Goal: Task Accomplishment & Management: Manage account settings

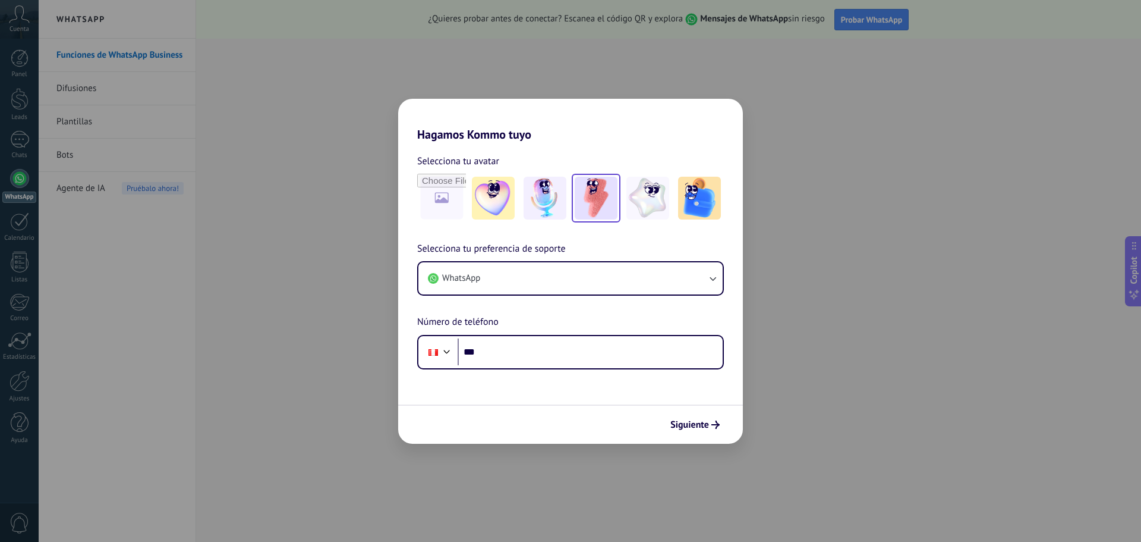
click at [605, 203] on img at bounding box center [596, 198] width 43 height 43
click at [531, 280] on button "WhatsApp" at bounding box center [570, 278] width 304 height 32
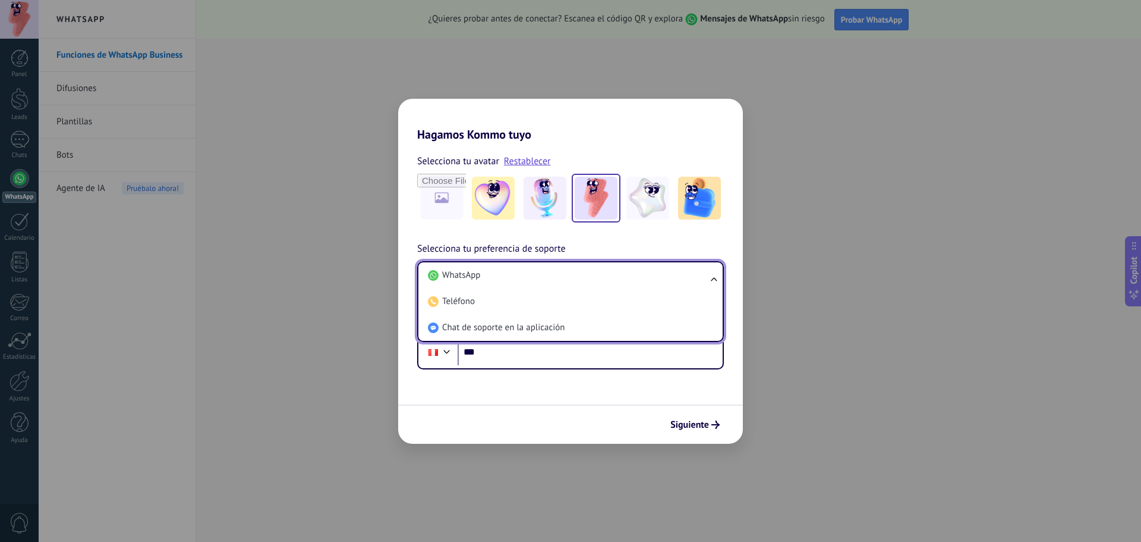
click at [531, 280] on li "WhatsApp" at bounding box center [568, 275] width 290 height 26
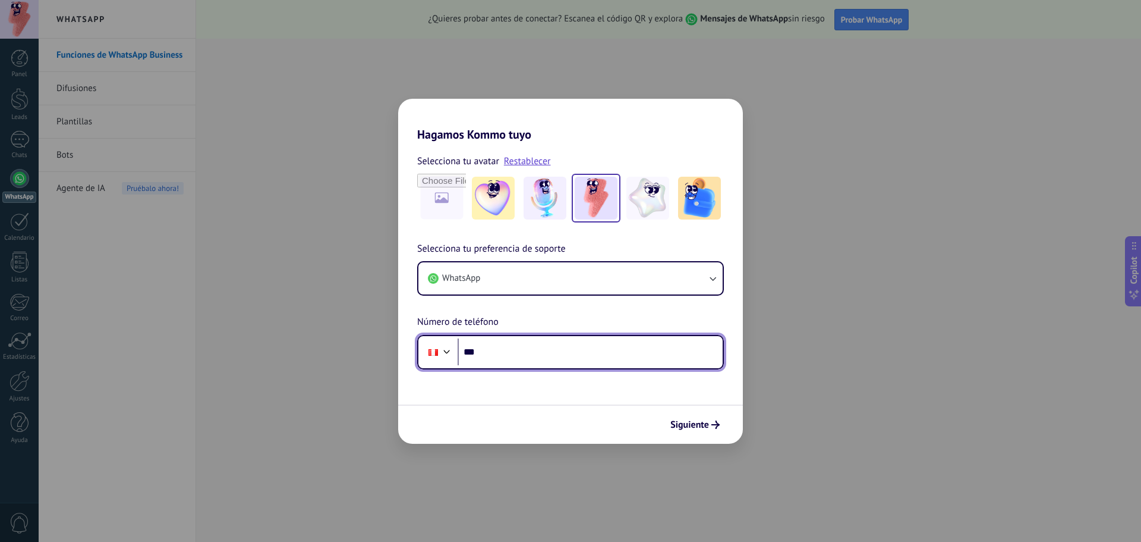
click at [533, 351] on input "***" at bounding box center [590, 351] width 265 height 27
paste input "**********"
drag, startPoint x: 500, startPoint y: 351, endPoint x: 481, endPoint y: 351, distance: 18.4
click at [481, 351] on input "**********" at bounding box center [590, 351] width 265 height 27
type input "**********"
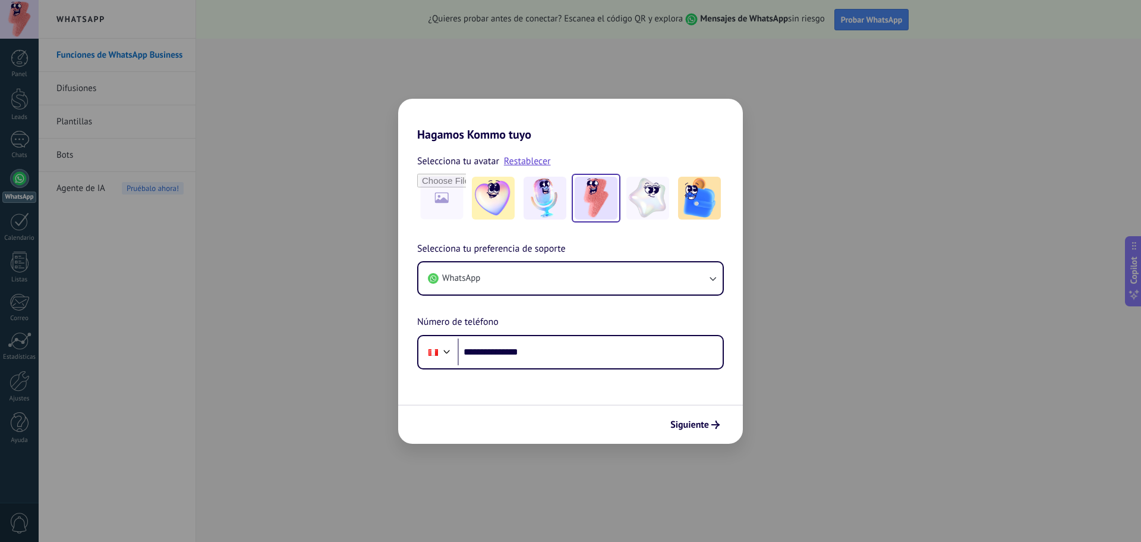
click at [566, 390] on form "**********" at bounding box center [570, 292] width 345 height 302
click at [674, 422] on span "Siguiente" at bounding box center [690, 424] width 39 height 8
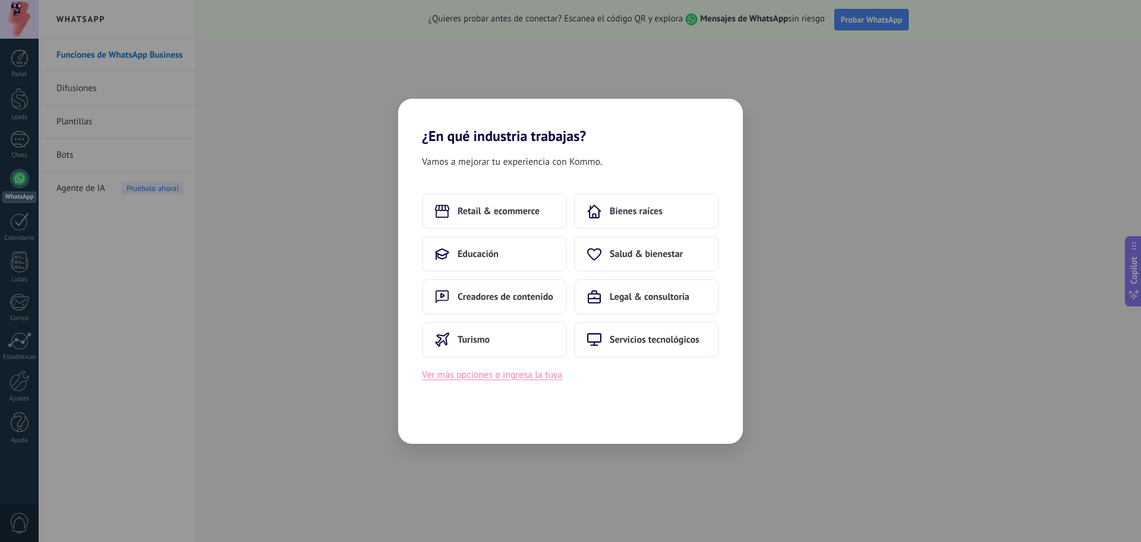
click at [496, 376] on button "Ver más opciones o ingresa la tuya" at bounding box center [492, 374] width 140 height 15
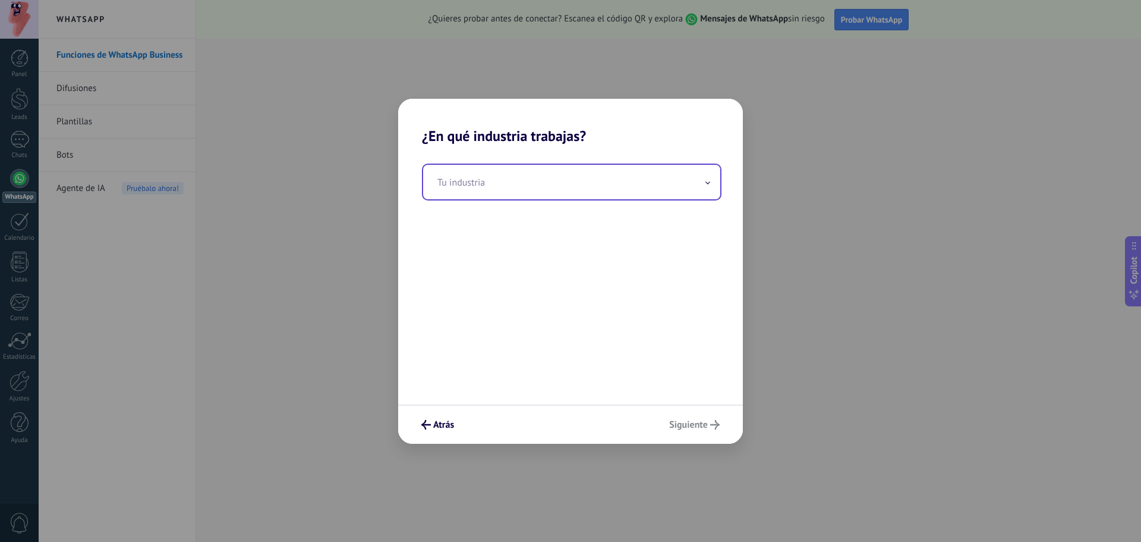
click at [572, 186] on input "text" at bounding box center [571, 182] width 297 height 34
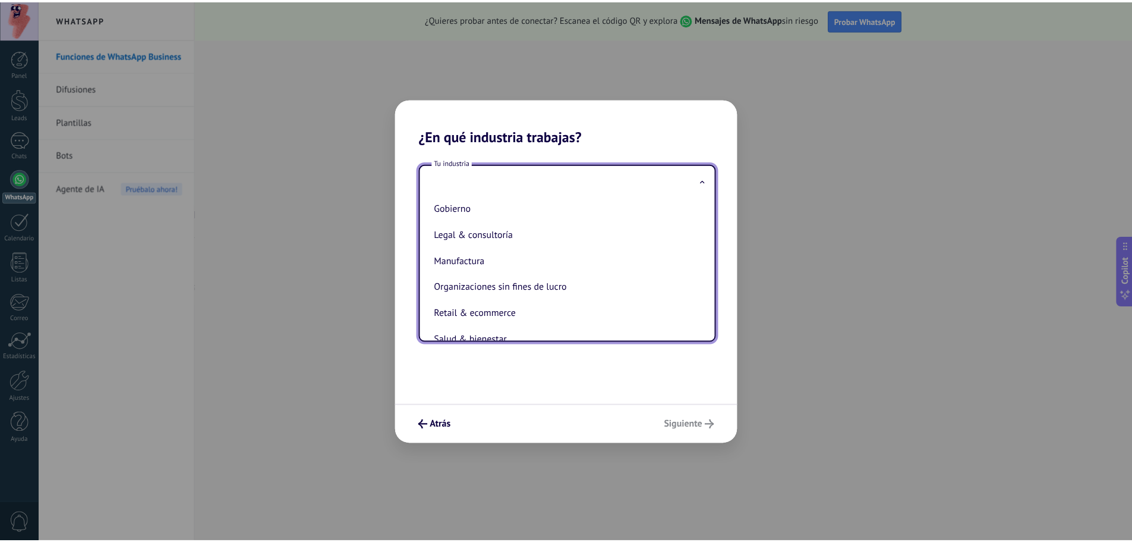
scroll to position [139, 0]
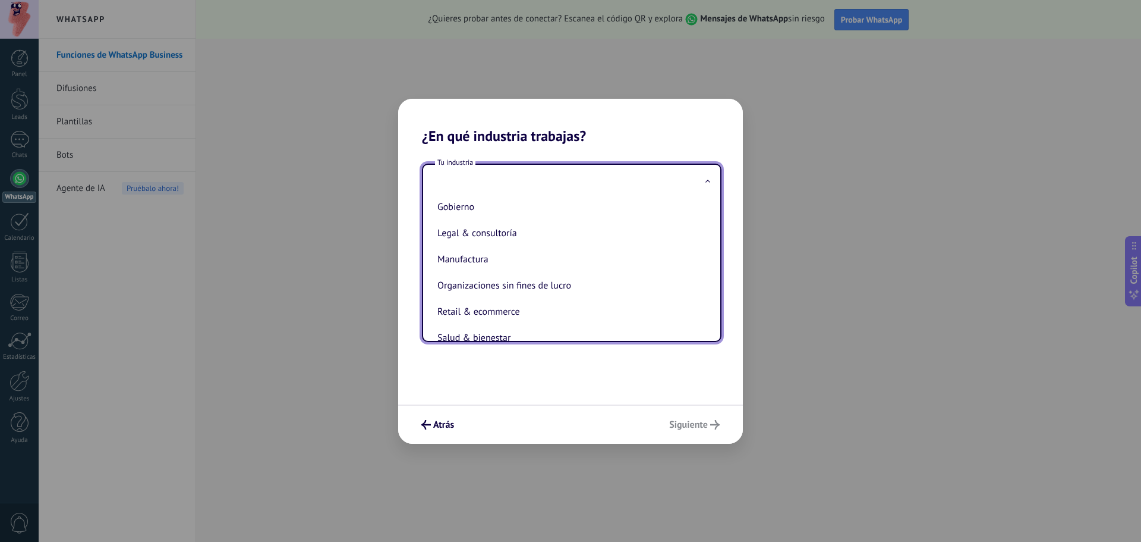
click at [562, 249] on li "Manufactura" at bounding box center [569, 259] width 273 height 26
type input "**********"
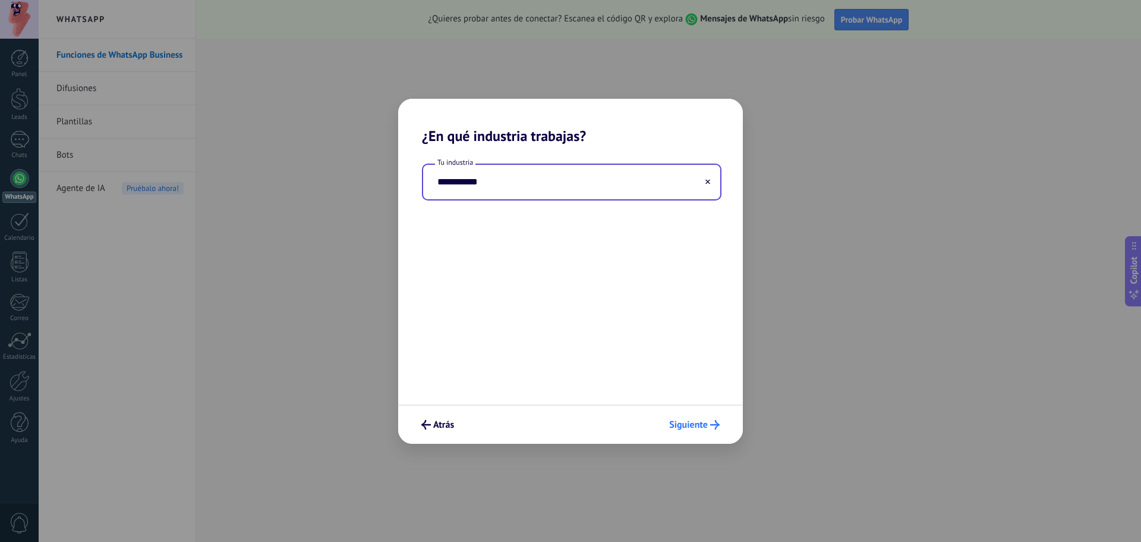
click at [697, 423] on span "Siguiente" at bounding box center [688, 424] width 39 height 8
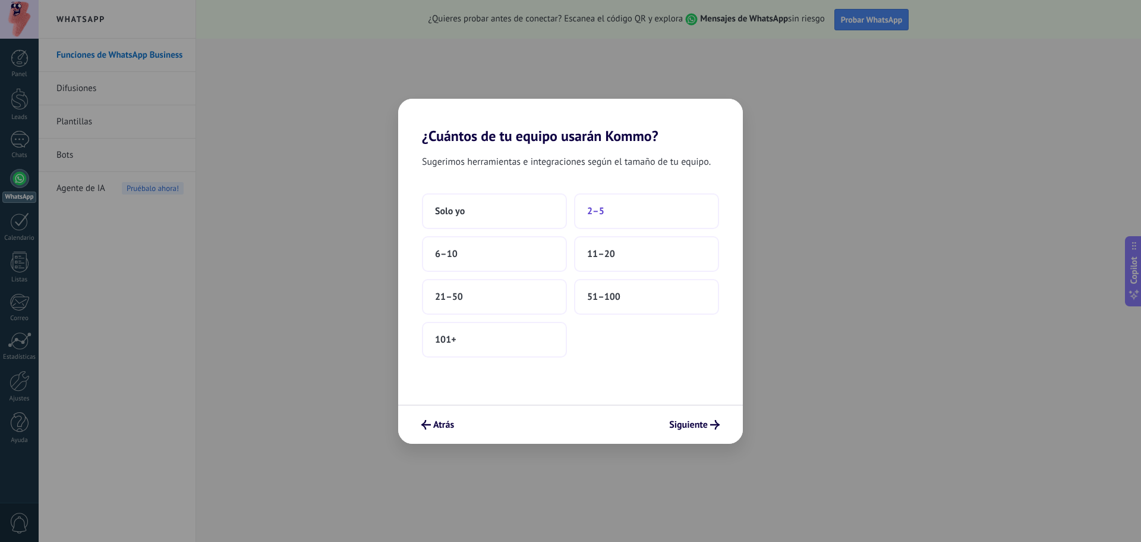
click at [612, 217] on button "2–5" at bounding box center [646, 211] width 145 height 36
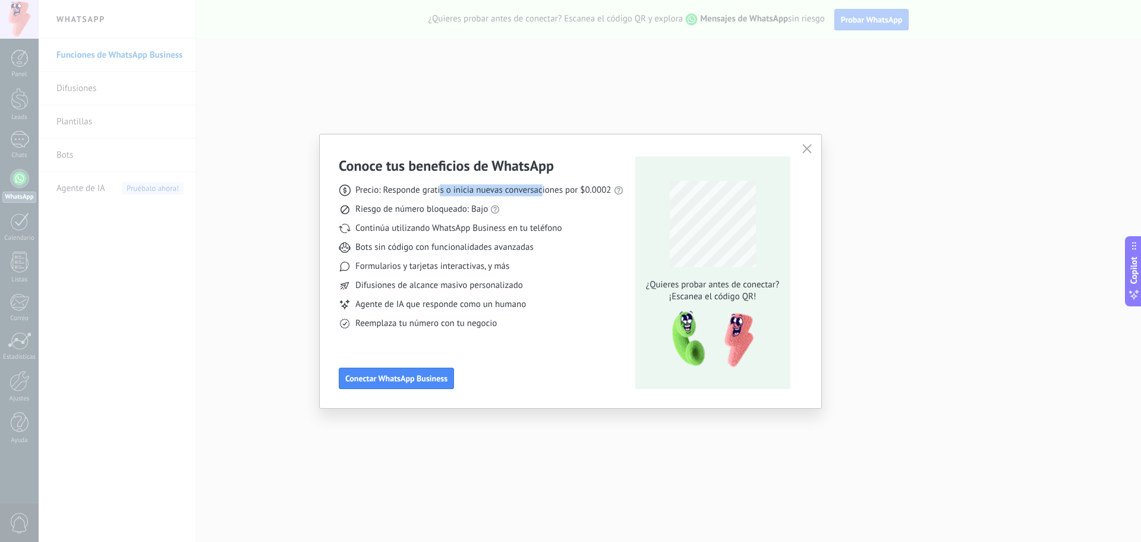
drag, startPoint x: 498, startPoint y: 191, endPoint x: 542, endPoint y: 191, distance: 44.0
click at [542, 191] on span "Precio: Responde gratis o inicia nuevas conversaciones por $0.0002" at bounding box center [483, 190] width 256 height 12
click at [547, 204] on div "Riesgo de número bloqueado: Bajo" at bounding box center [481, 209] width 285 height 12
click at [805, 146] on icon "button" at bounding box center [807, 149] width 10 height 10
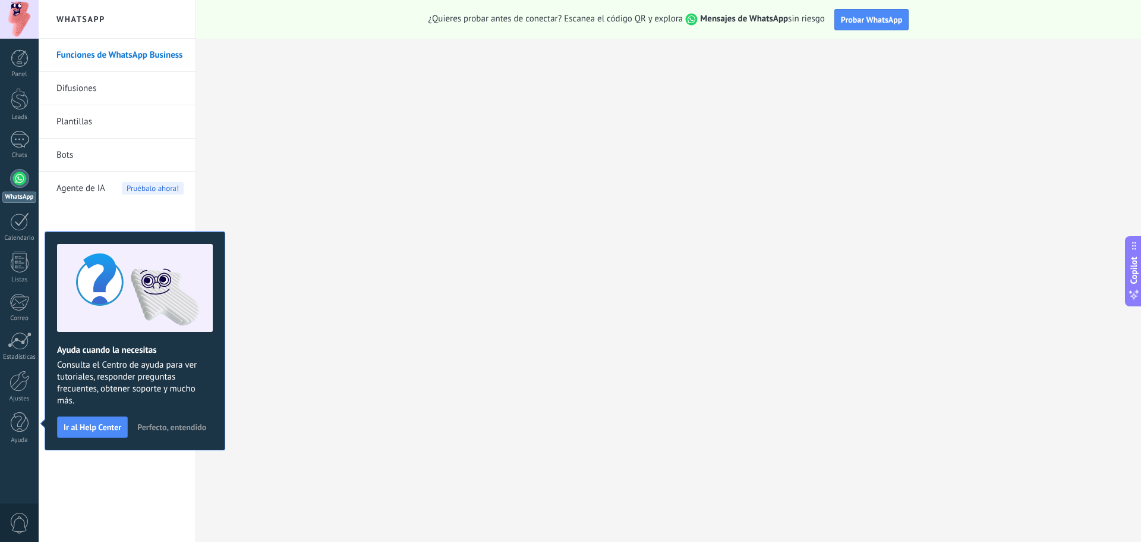
click at [21, 178] on div at bounding box center [19, 178] width 19 height 19
click at [177, 427] on span "Perfecto, entendido" at bounding box center [171, 427] width 69 height 8
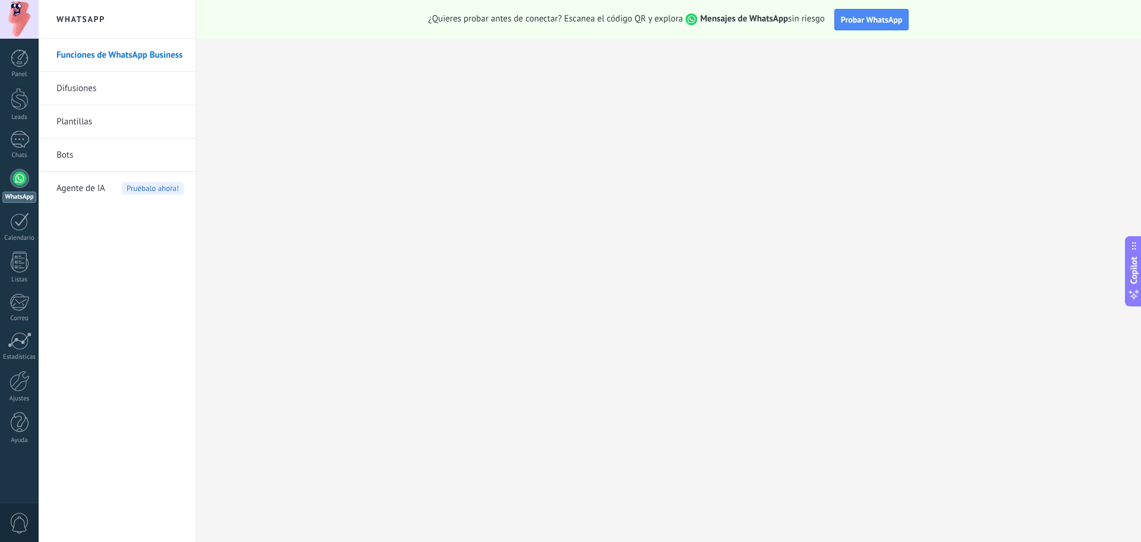
click at [4, 172] on link "WhatsApp" at bounding box center [19, 186] width 39 height 34
click at [14, 179] on div at bounding box center [19, 178] width 19 height 19
drag, startPoint x: 712, startPoint y: 23, endPoint x: 853, endPoint y: 26, distance: 140.9
click at [853, 26] on div "¿Quieres probar antes de conectar? Escanea el código QR y explora Mensajes de W…" at bounding box center [668, 19] width 945 height 39
click at [71, 157] on link "Bots" at bounding box center [119, 155] width 127 height 33
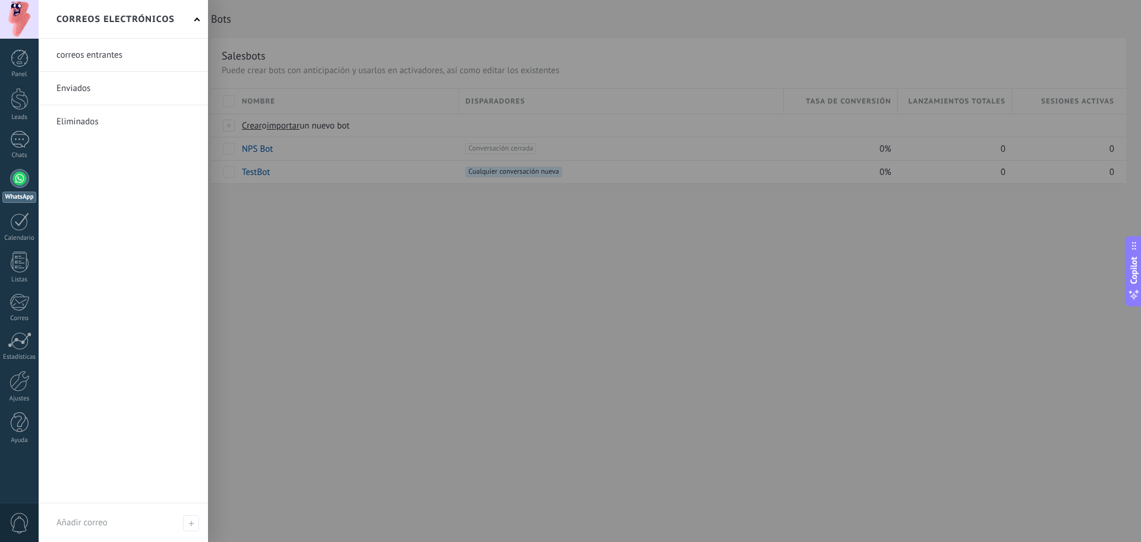
click at [134, 58] on link at bounding box center [123, 55] width 169 height 33
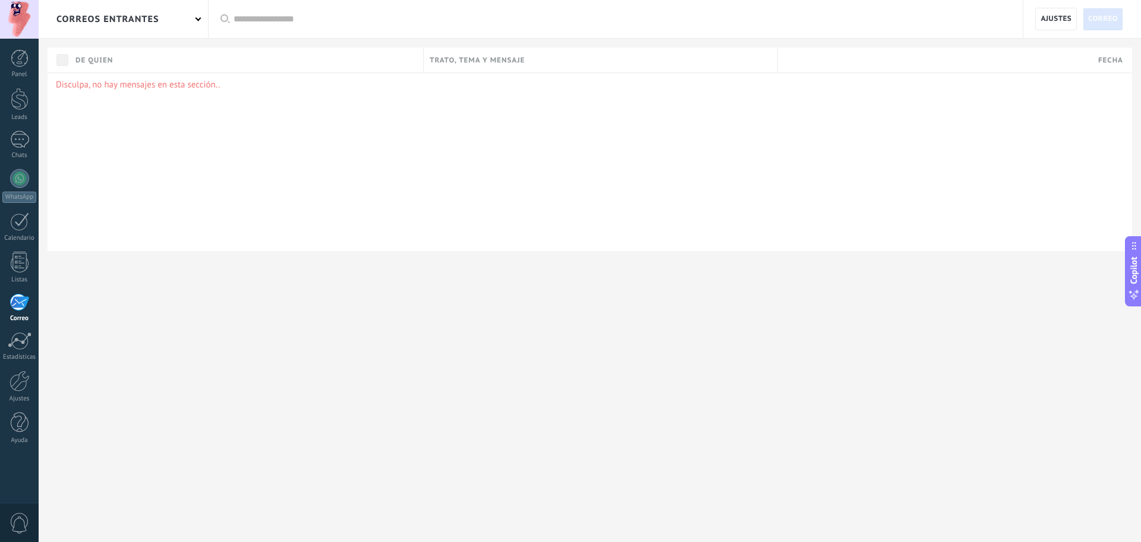
click at [86, 73] on div "Disculpa, no hay mensajes en esta sección.." at bounding box center [590, 162] width 1085 height 178
click at [27, 95] on div at bounding box center [20, 99] width 18 height 22
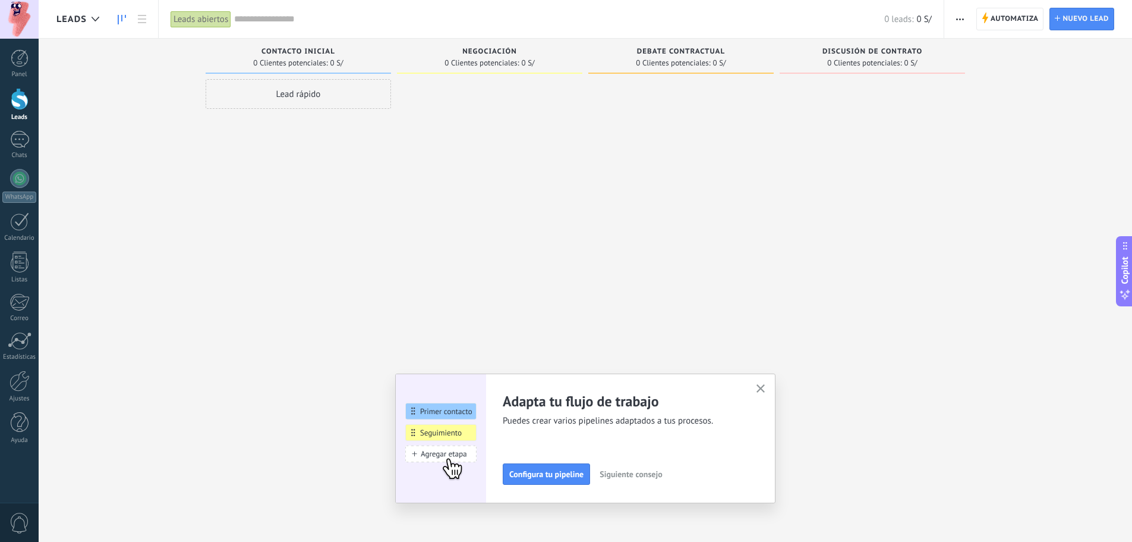
click at [765, 389] on use "button" at bounding box center [761, 388] width 9 height 9
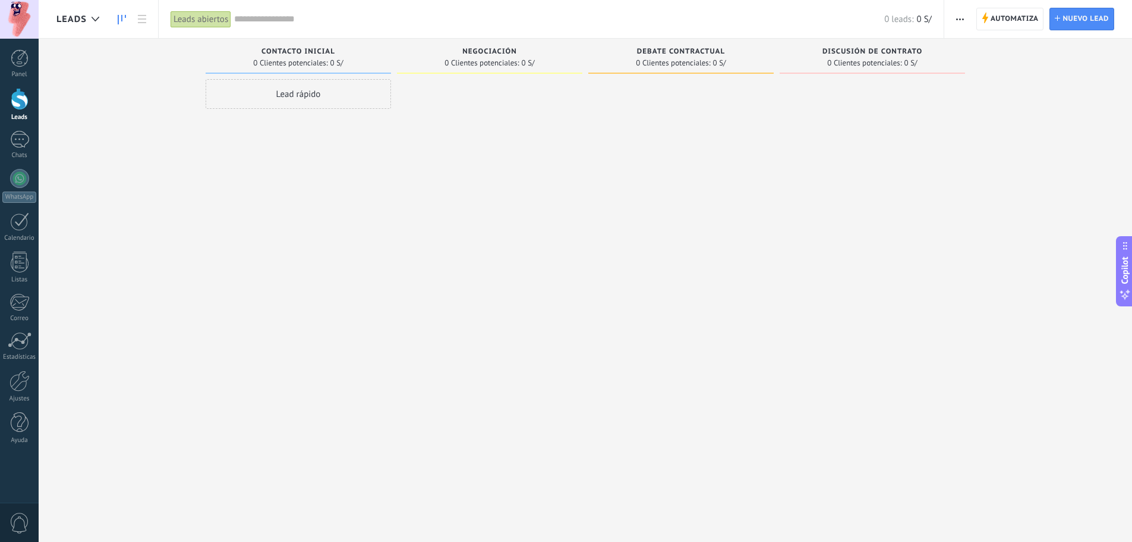
click at [20, 522] on span "0" at bounding box center [20, 522] width 20 height 21
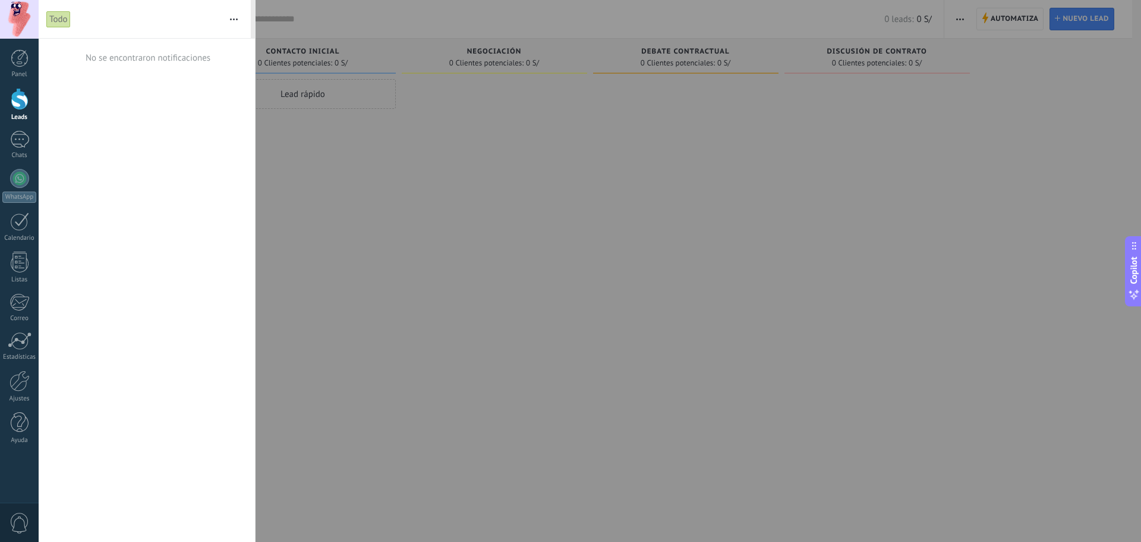
click at [20, 522] on span "0" at bounding box center [20, 522] width 20 height 21
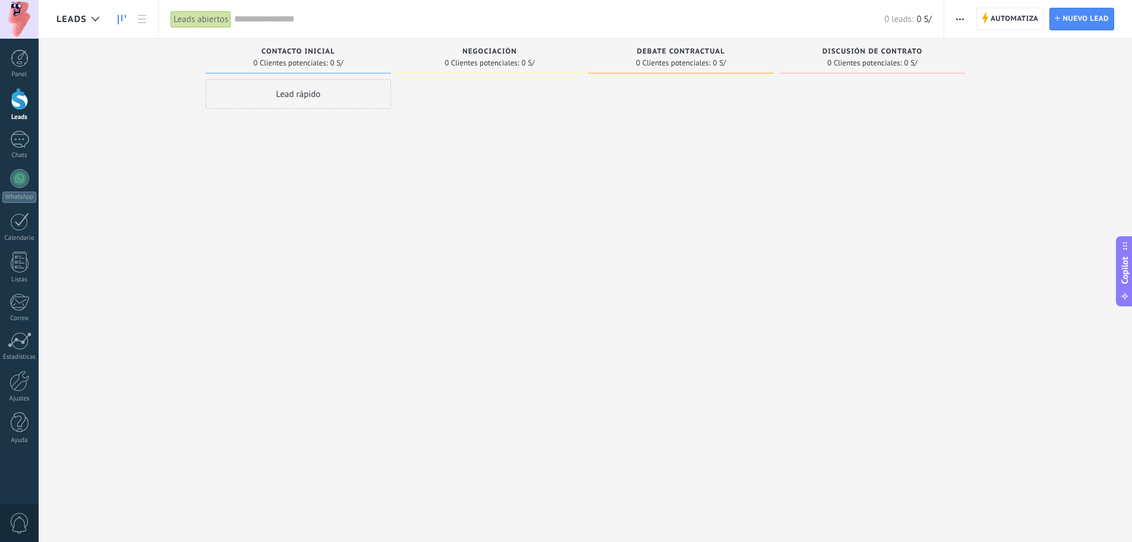
click at [1127, 276] on span "Copilot" at bounding box center [1125, 269] width 12 height 27
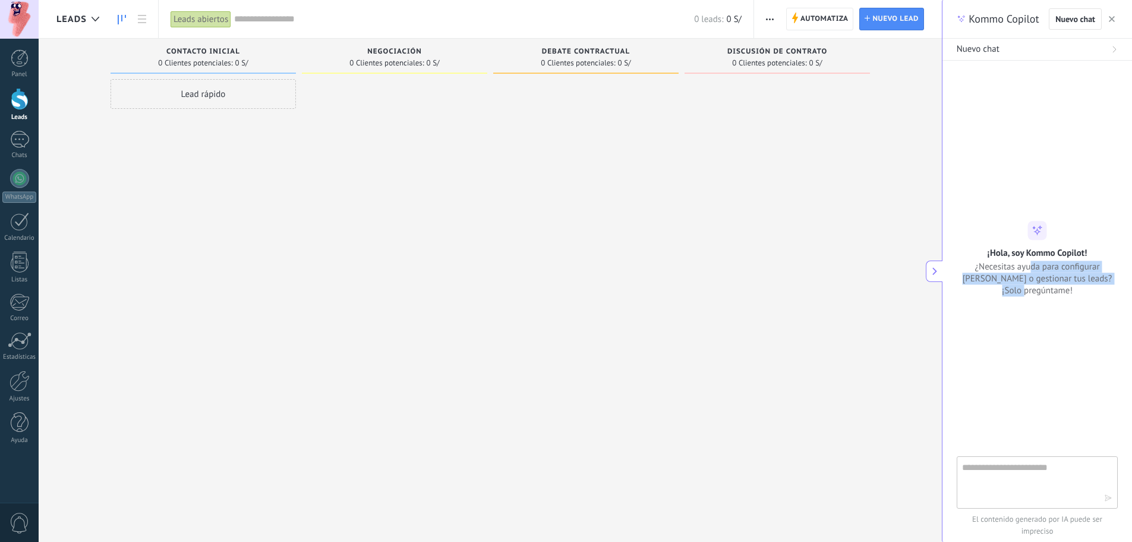
drag, startPoint x: 1011, startPoint y: 275, endPoint x: 1102, endPoint y: 285, distance: 91.4
click at [1102, 285] on span "¿Necesitas ayuda para configurar [PERSON_NAME] o gestionar tus leads? ¡Solo pre…" at bounding box center [1037, 278] width 161 height 36
click at [1101, 295] on div at bounding box center [1037, 265] width 161 height 381
click at [1021, 476] on textarea at bounding box center [1029, 481] width 134 height 43
click at [1018, 479] on textarea at bounding box center [1029, 481] width 134 height 43
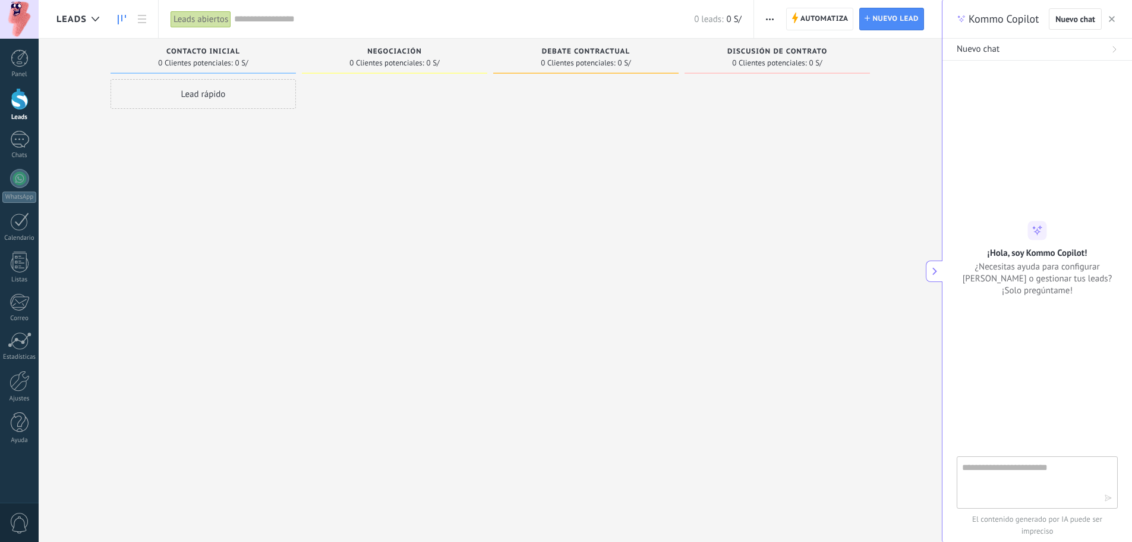
type textarea "*"
type textarea "**********"
click at [1105, 491] on div "**********" at bounding box center [1037, 480] width 161 height 56
click at [1115, 503] on div "**********" at bounding box center [1037, 480] width 161 height 56
click at [1110, 501] on icon "button" at bounding box center [1108, 497] width 8 height 8
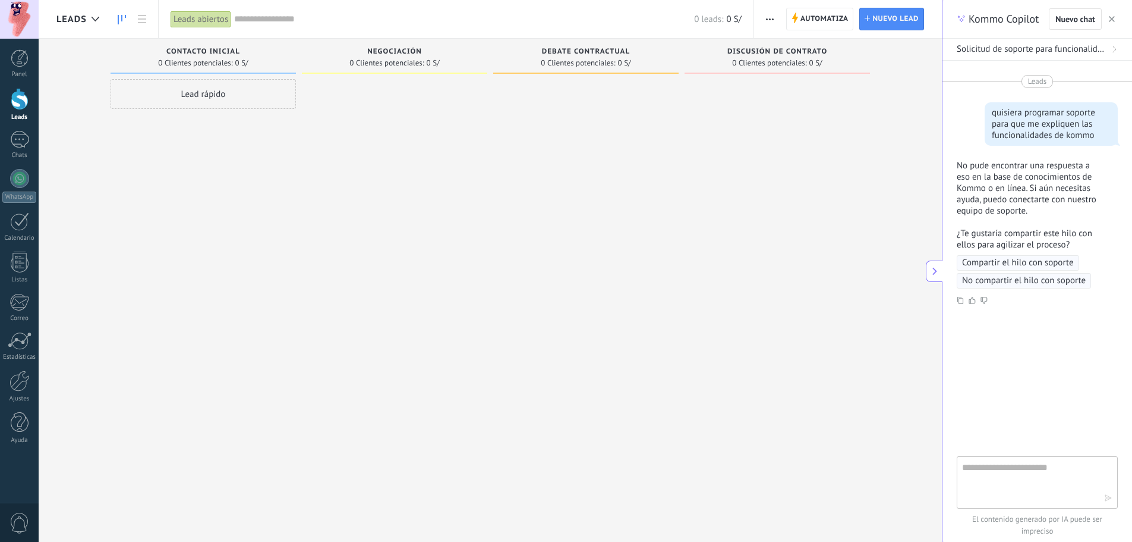
click at [933, 266] on icon at bounding box center [935, 271] width 10 height 10
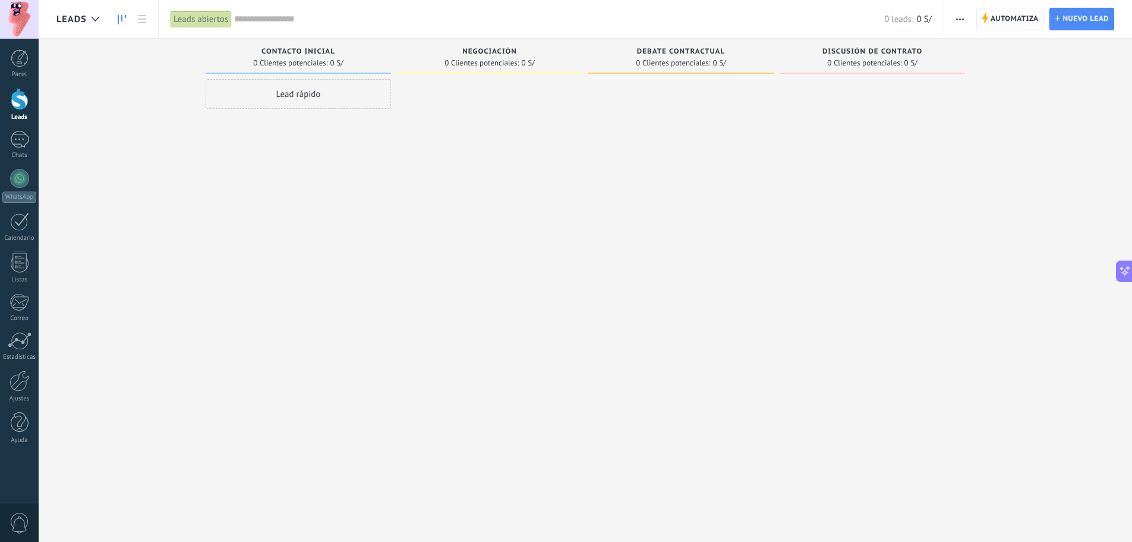
click at [1031, 17] on span "Automatiza" at bounding box center [1015, 18] width 48 height 21
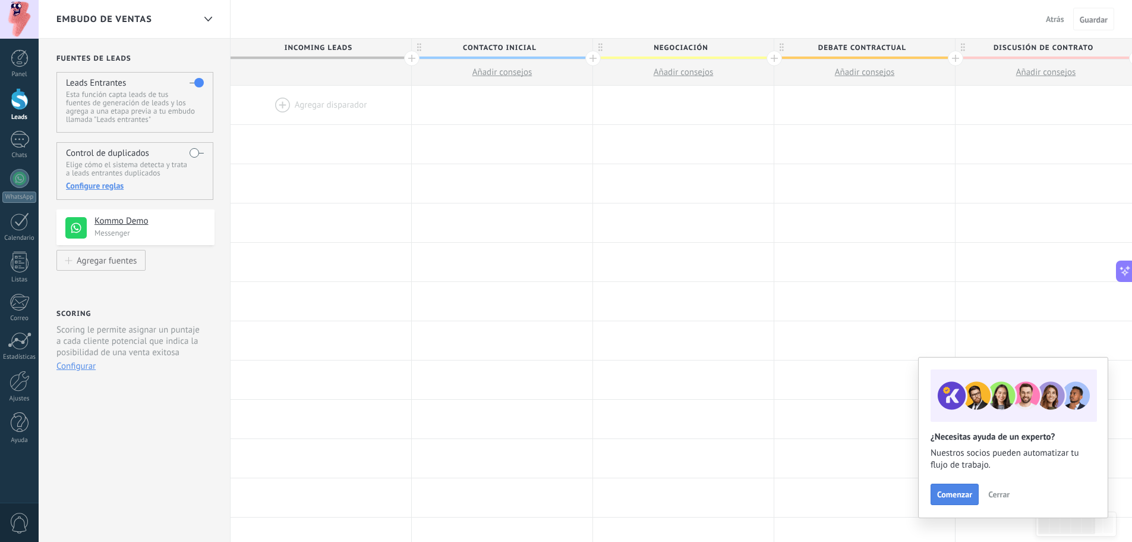
click at [957, 501] on button "Comenzar" at bounding box center [955, 493] width 48 height 21
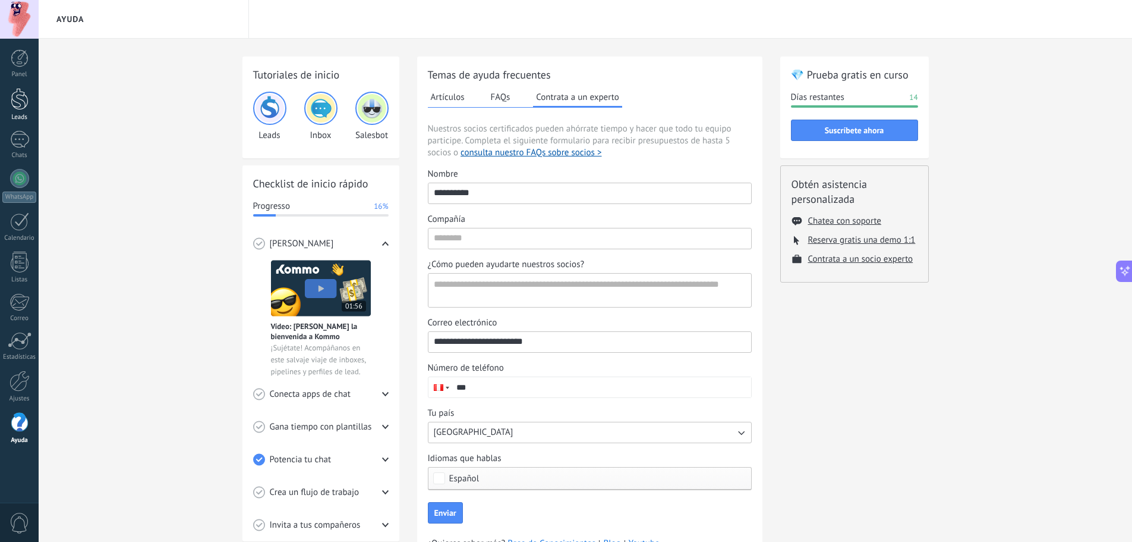
click at [20, 111] on link "Leads" at bounding box center [19, 104] width 39 height 33
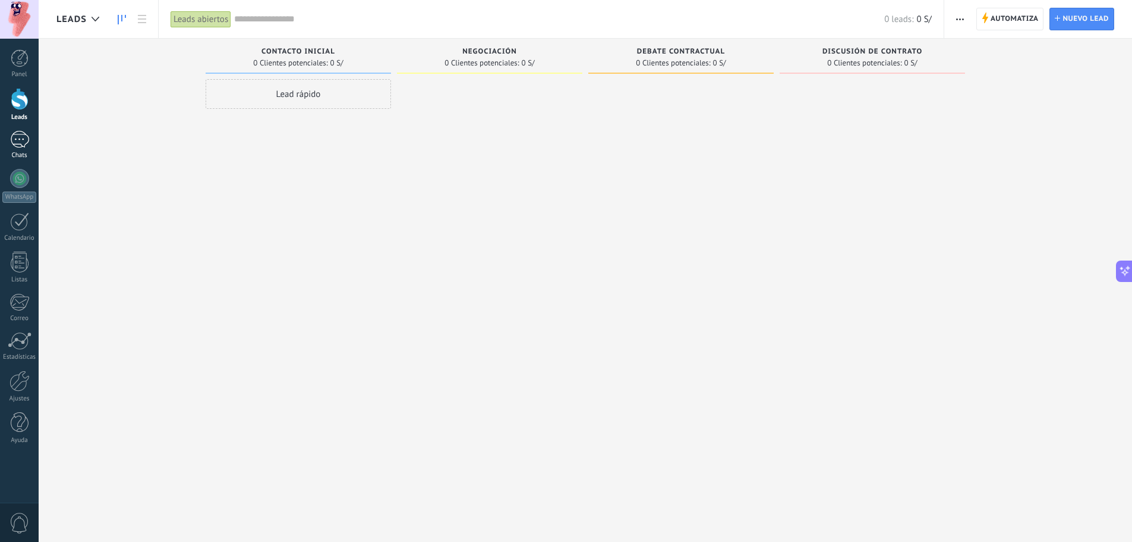
click at [21, 155] on div "Chats" at bounding box center [19, 156] width 34 height 8
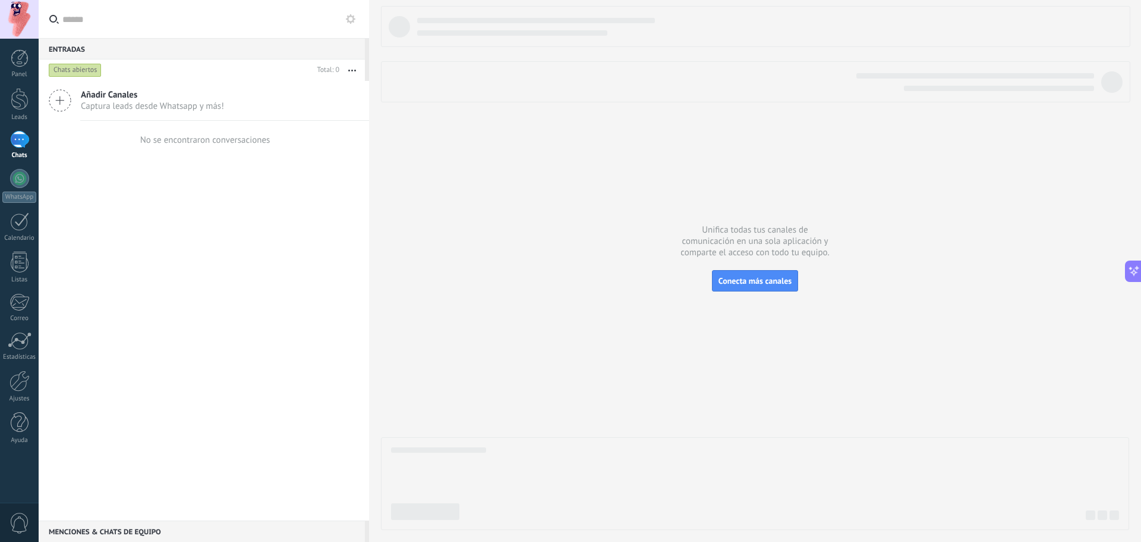
click at [164, 108] on span "Captura leads desde Whatsapp y más!" at bounding box center [152, 105] width 143 height 11
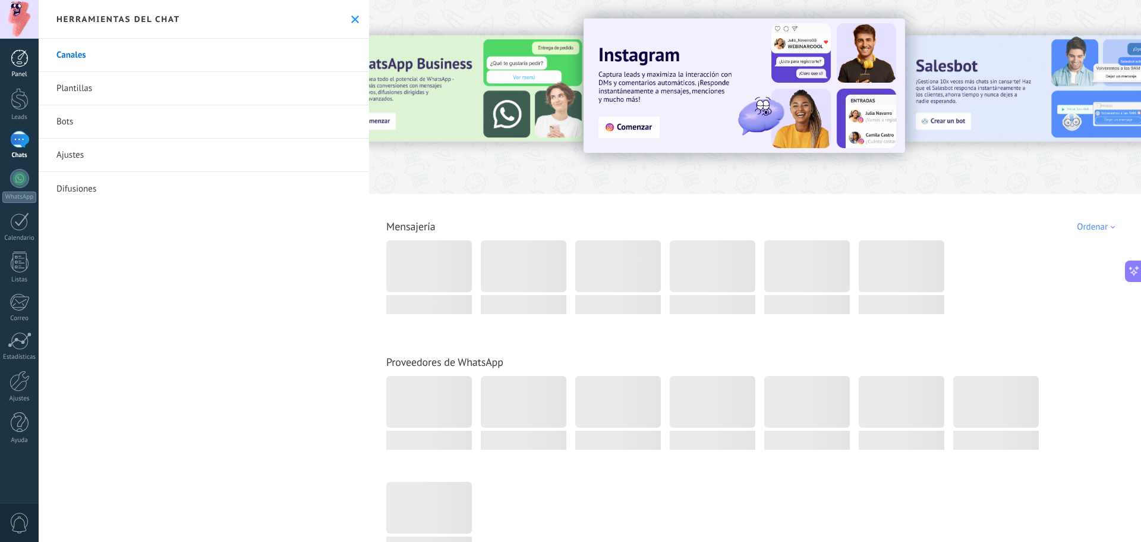
click at [20, 55] on div at bounding box center [20, 58] width 18 height 18
